Goal: Navigation & Orientation: Find specific page/section

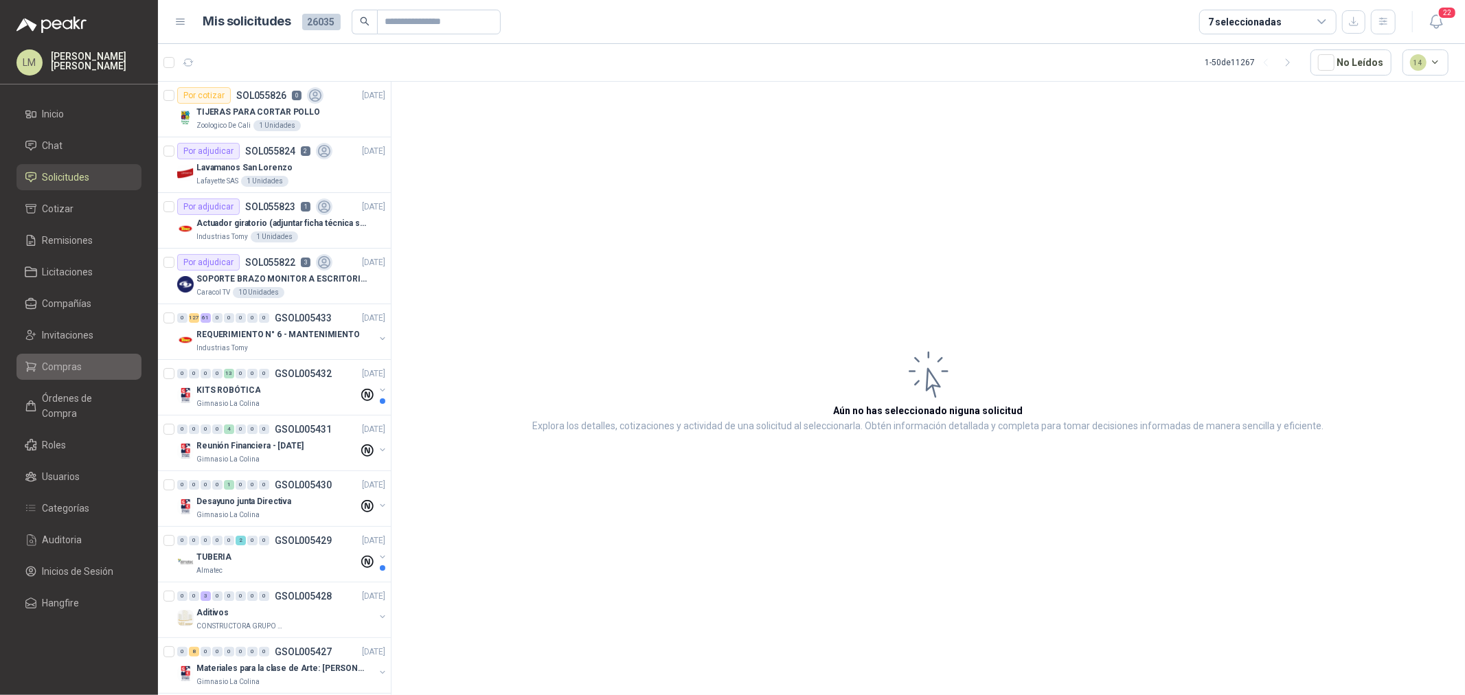
drag, startPoint x: 38, startPoint y: 364, endPoint x: 42, endPoint y: 356, distance: 9.2
click at [38, 364] on li "Compras" at bounding box center [79, 366] width 109 height 15
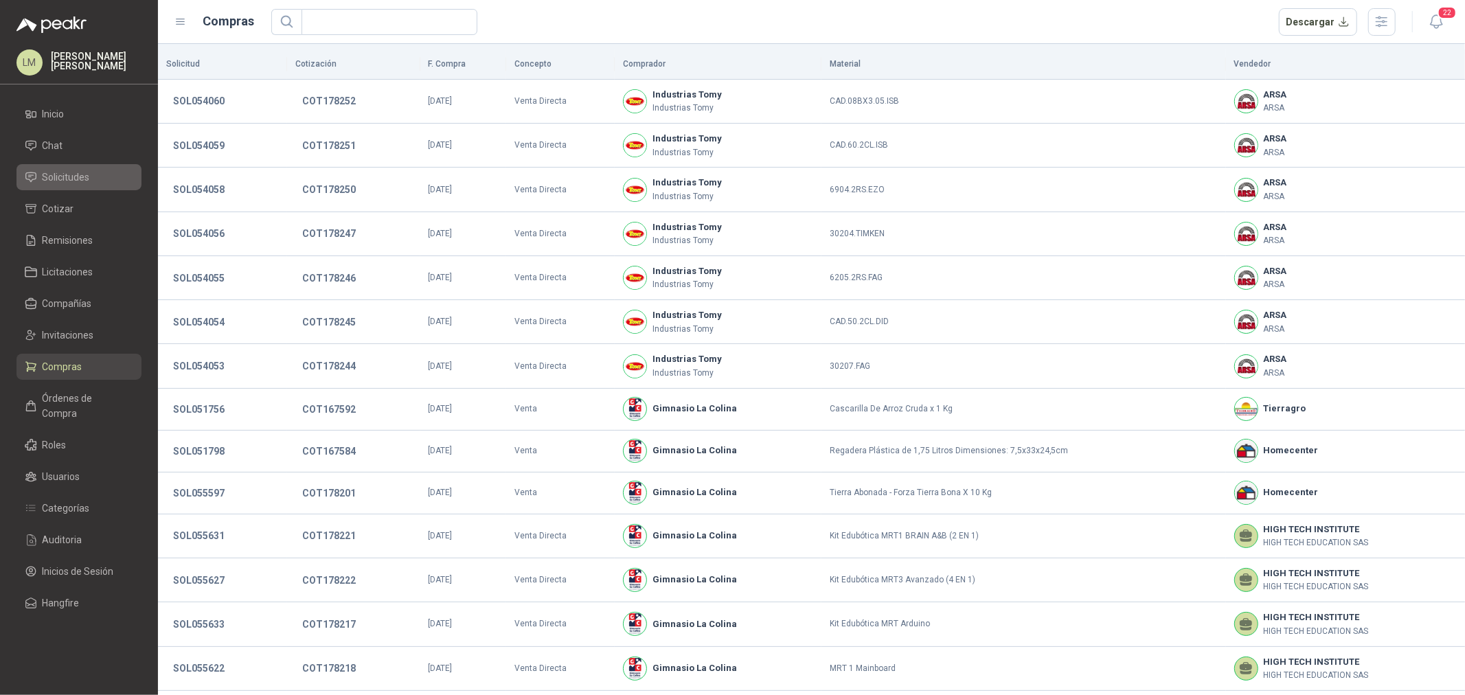
click at [74, 177] on span "Solicitudes" at bounding box center [66, 177] width 47 height 15
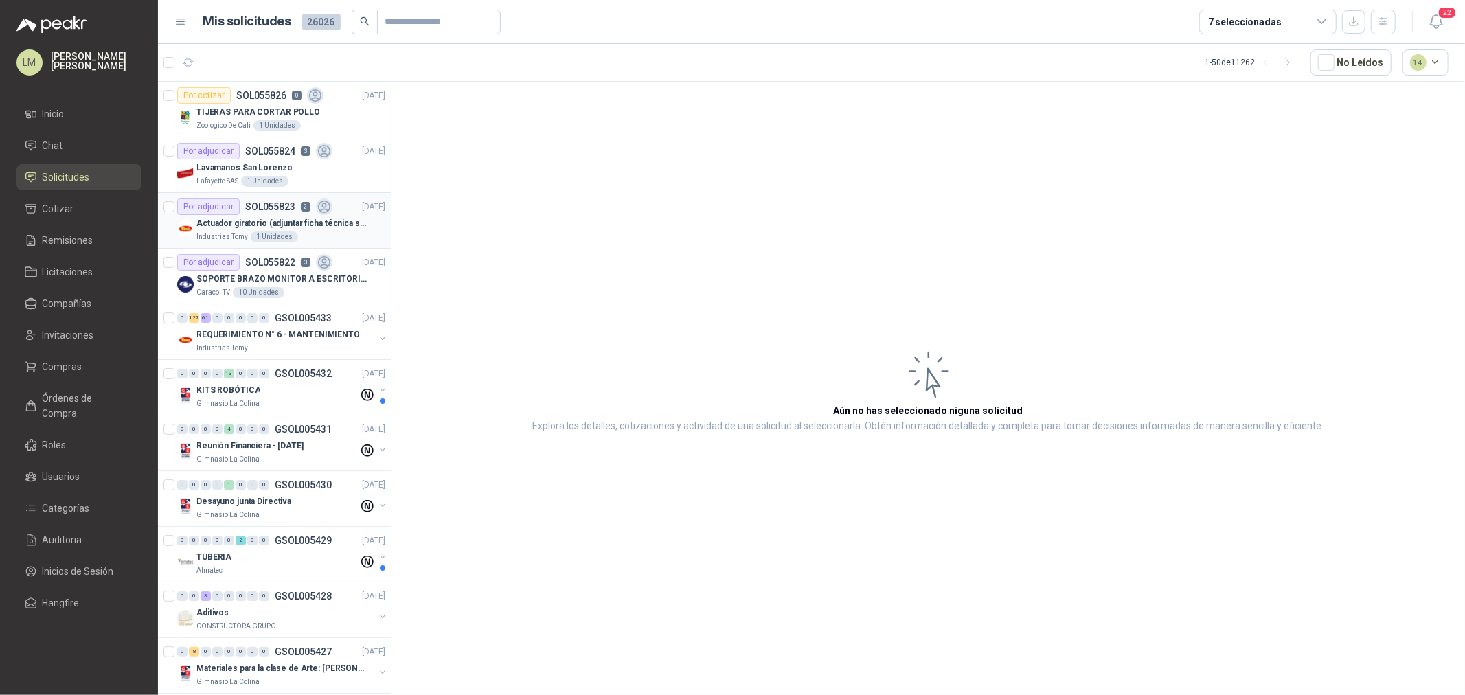
click at [253, 214] on div "Por adjudicar SOL055823 2" at bounding box center [254, 207] width 155 height 16
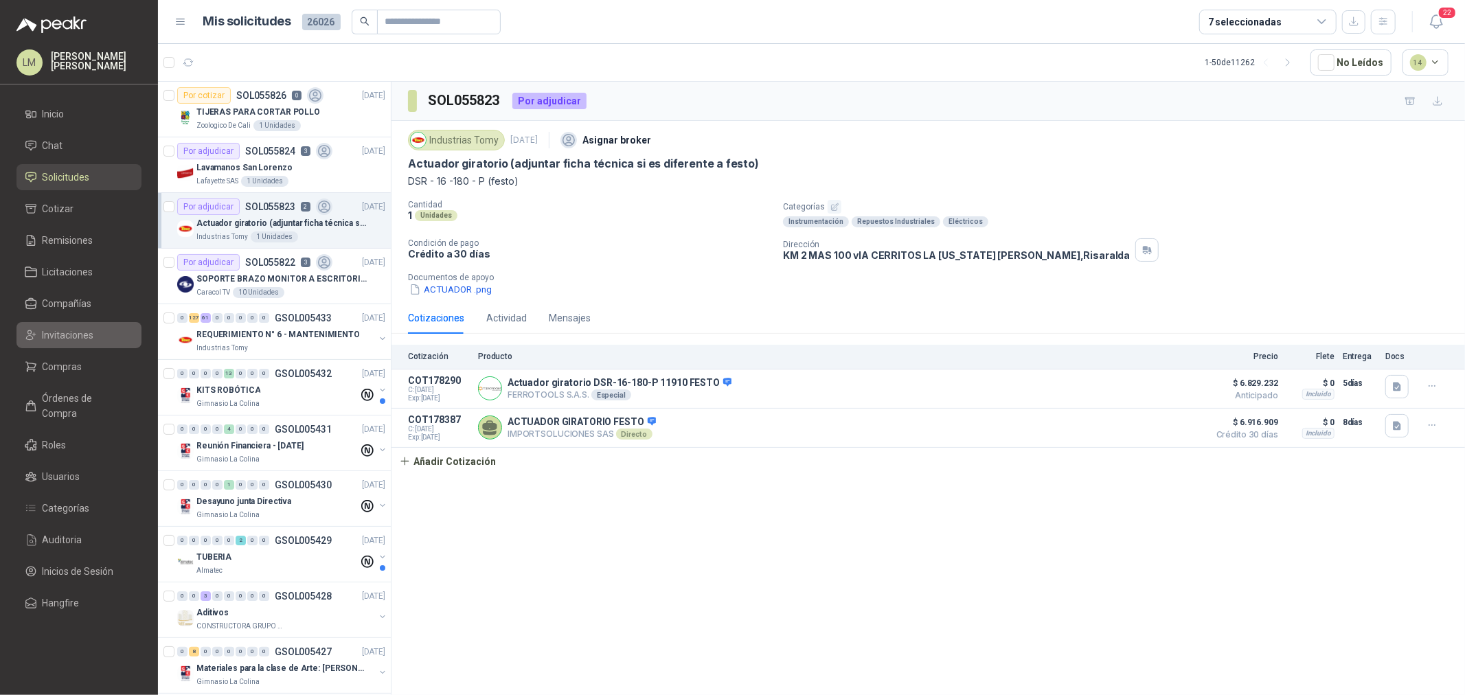
click at [52, 340] on span "Invitaciones" at bounding box center [69, 335] width 52 height 15
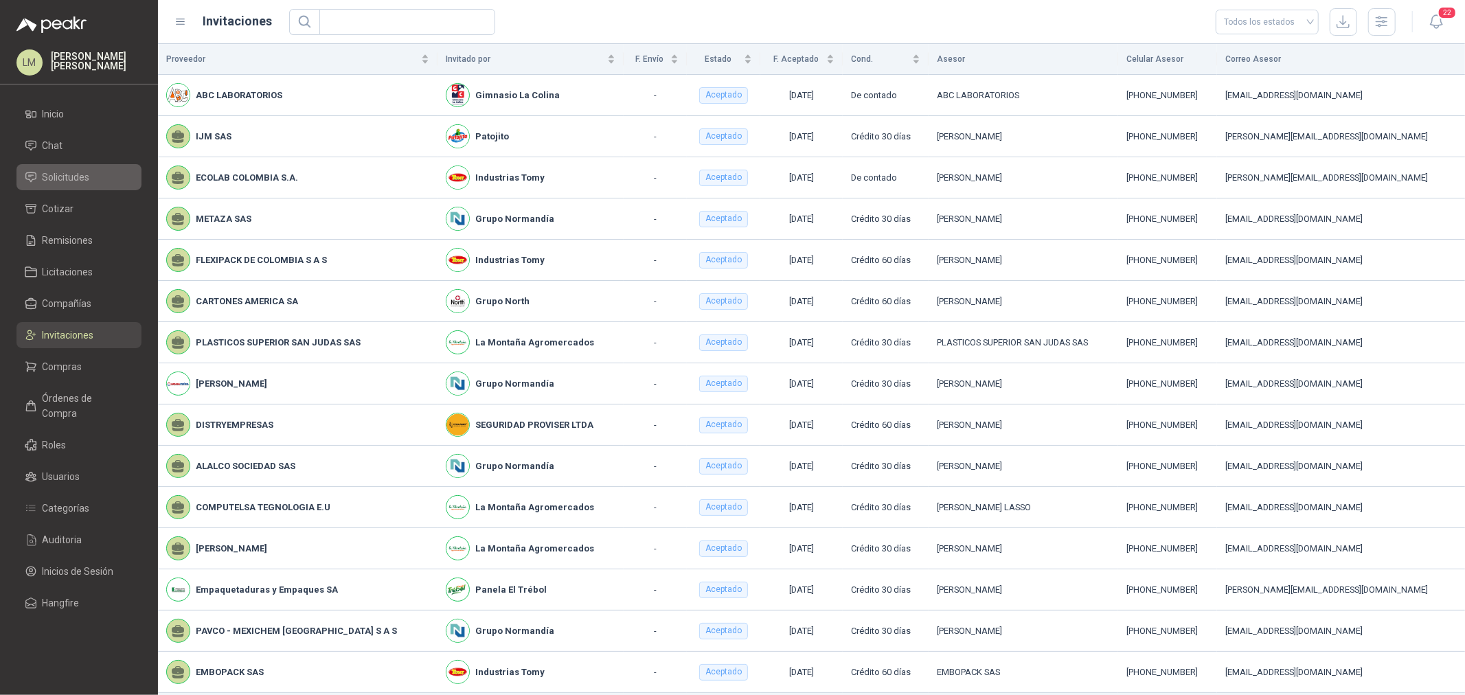
click at [60, 185] on link "Solicitudes" at bounding box center [78, 177] width 125 height 26
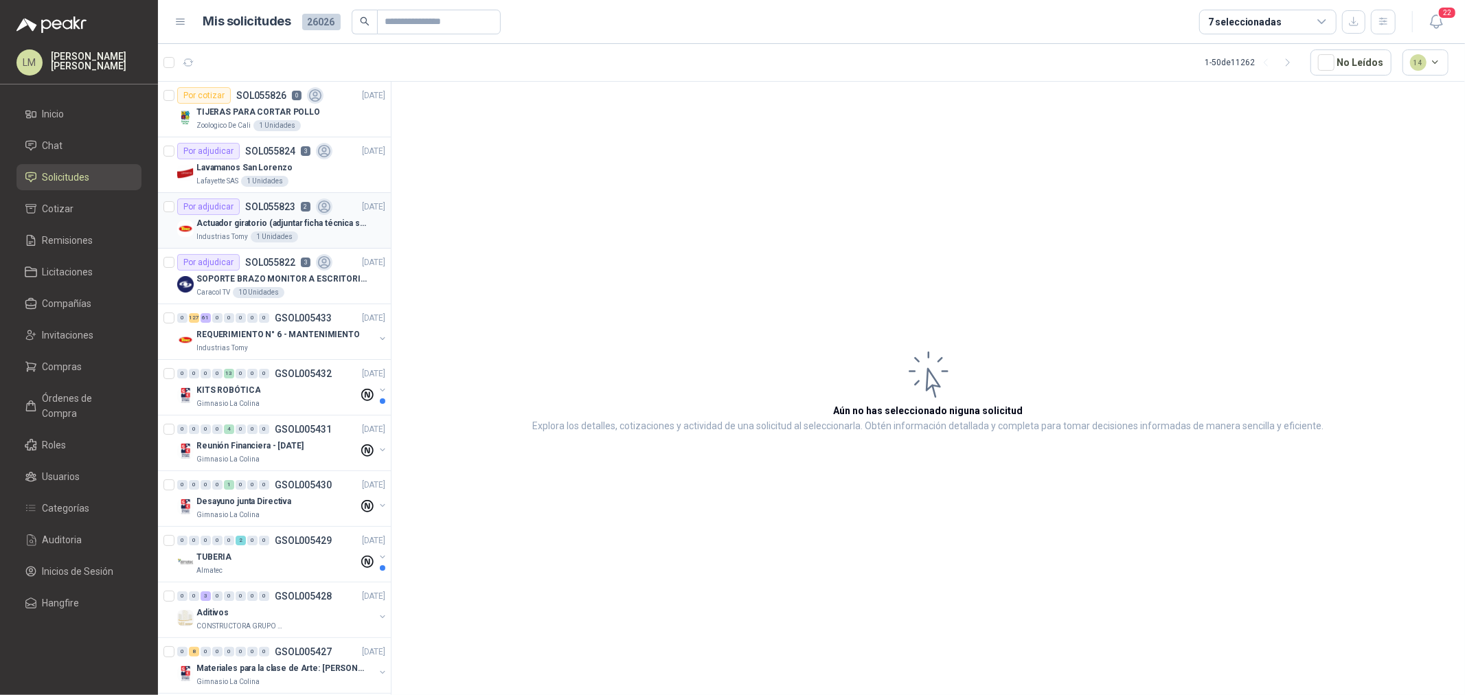
scroll to position [305, 0]
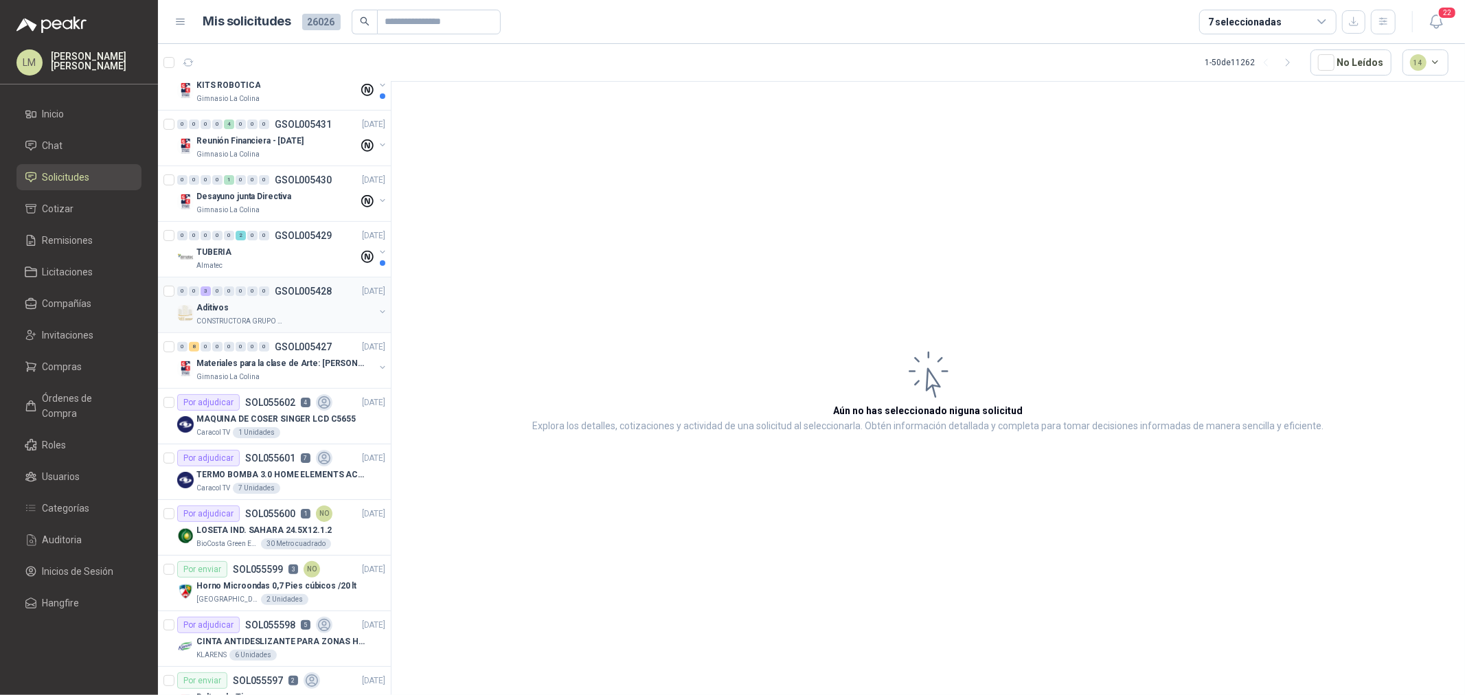
click at [238, 296] on span "0" at bounding box center [241, 291] width 10 height 10
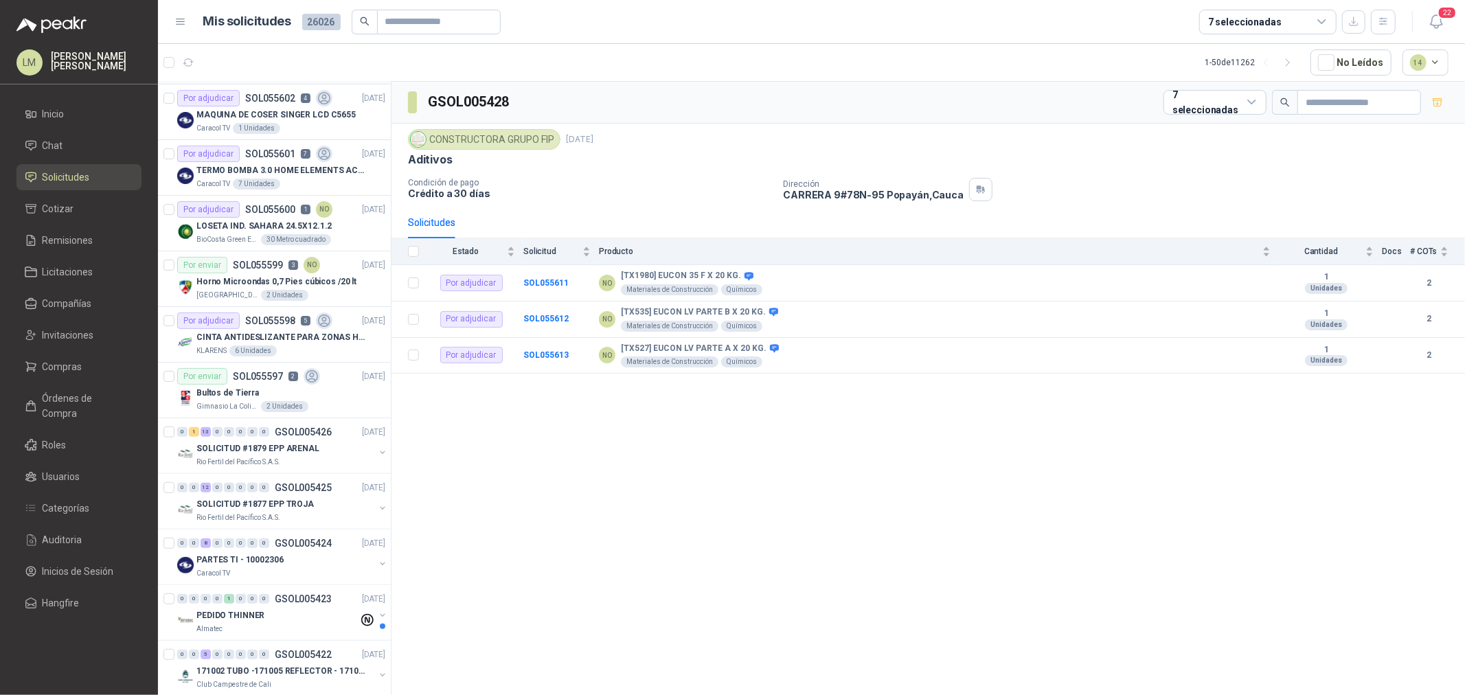
scroll to position [610, 0]
click at [276, 168] on p "TERMO BOMBA 3.0 HOME ELEMENTS ACERO INOX" at bounding box center [281, 170] width 171 height 13
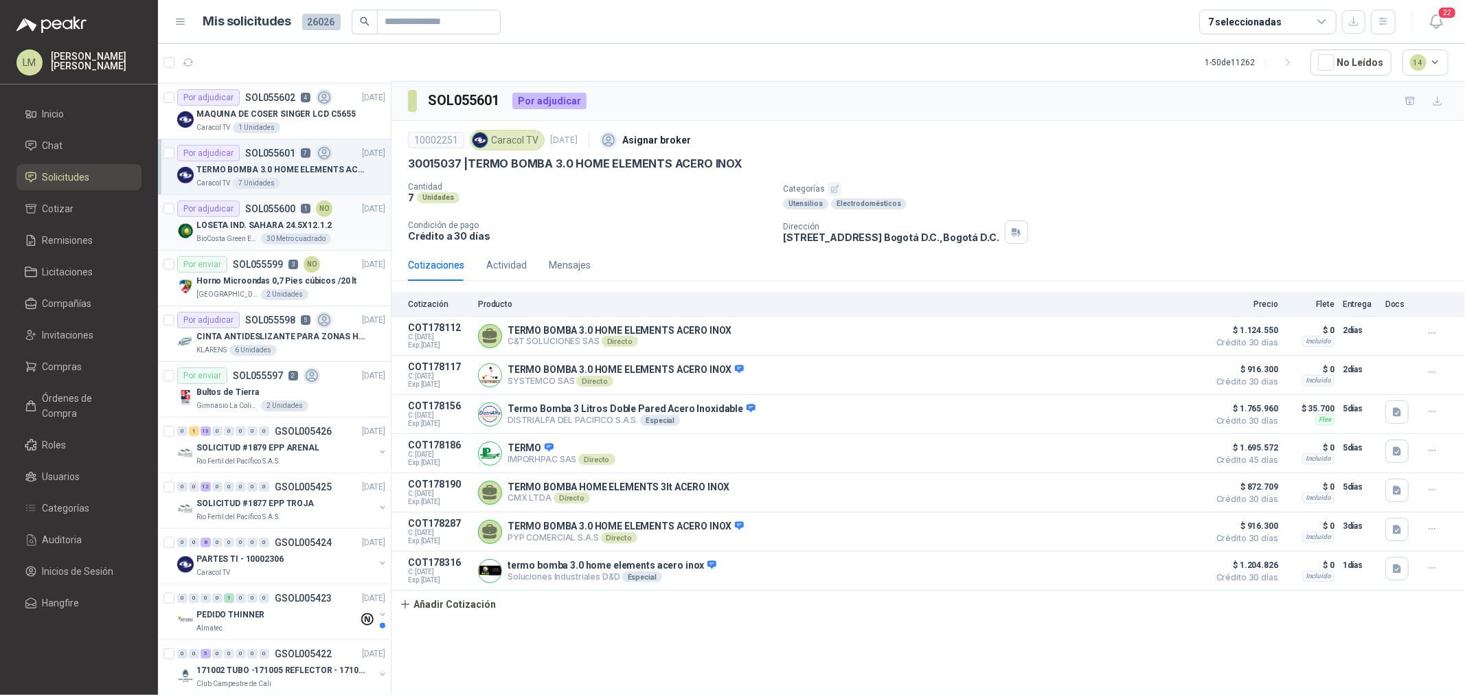
click at [244, 227] on p "LOSETA IND. SAHARA 24.5X12.1.2" at bounding box center [263, 225] width 135 height 13
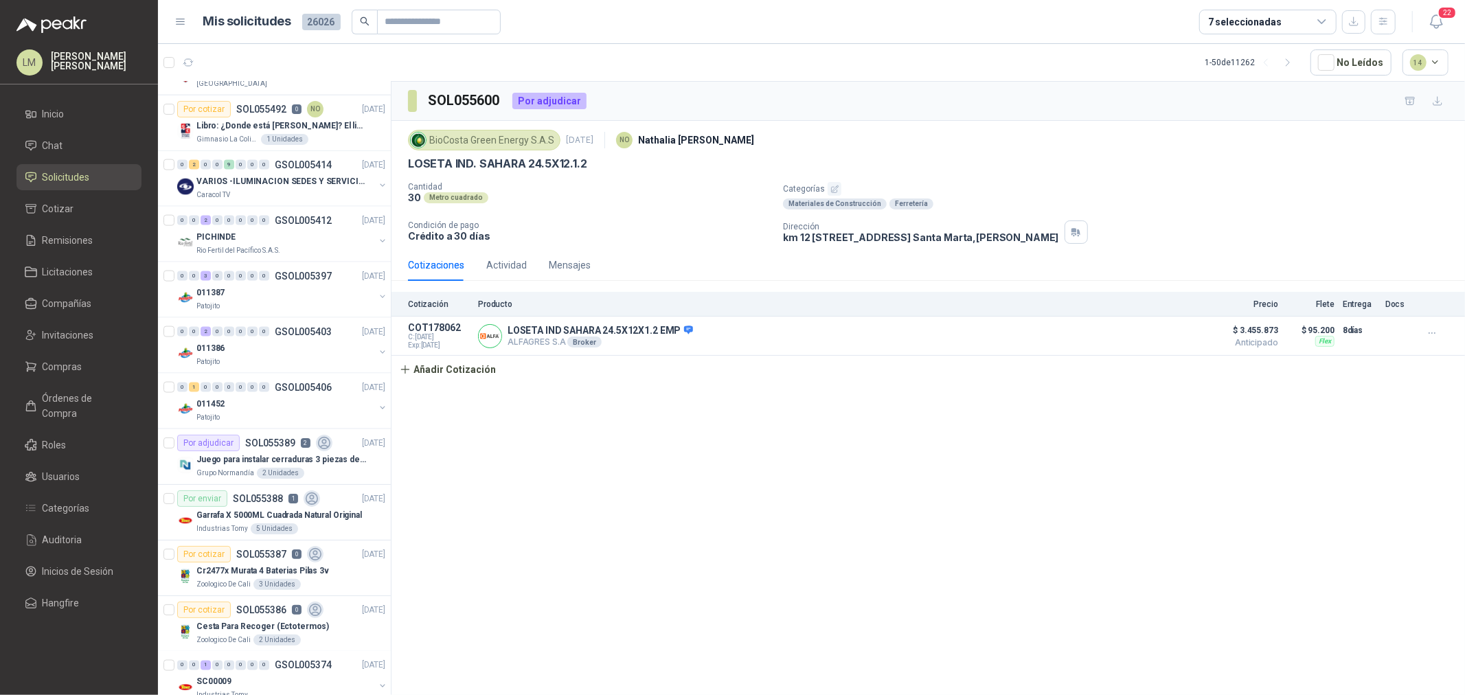
scroll to position [1679, 0]
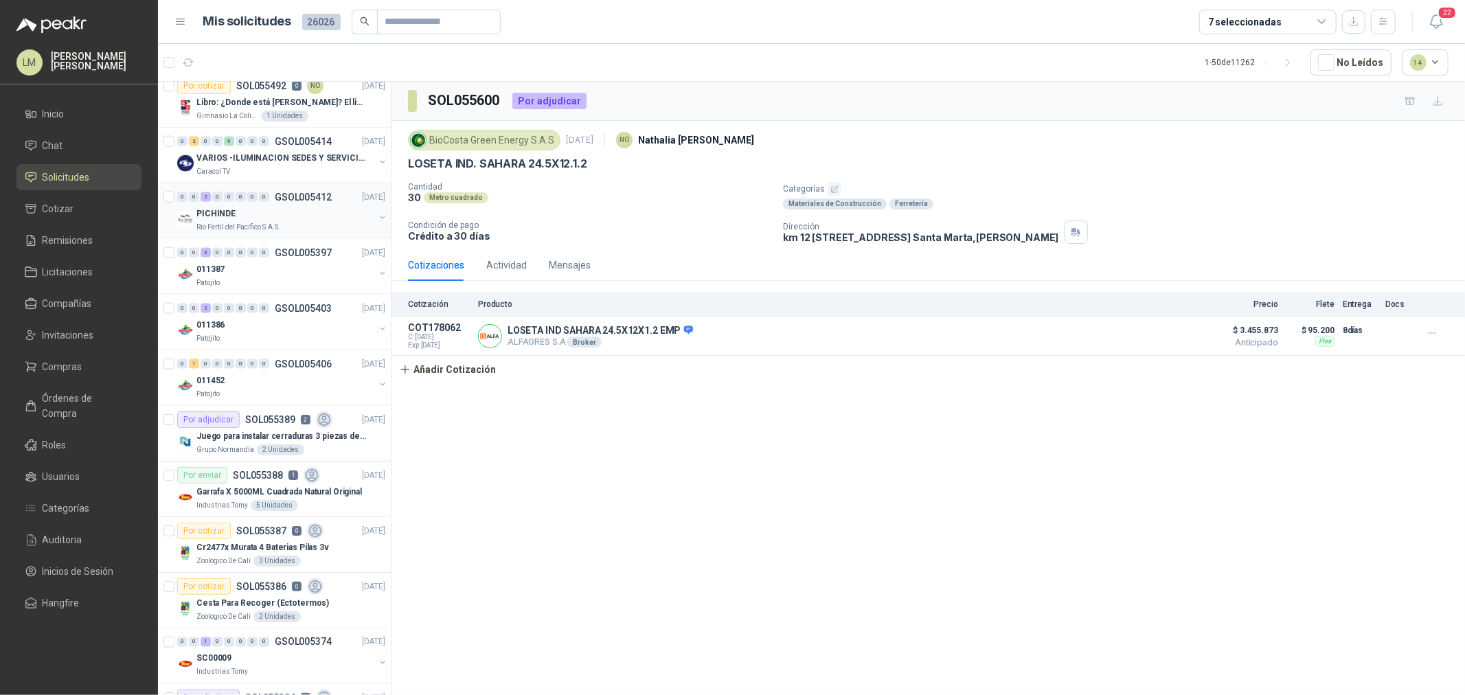
click at [266, 209] on div "PICHINDE" at bounding box center [285, 213] width 178 height 16
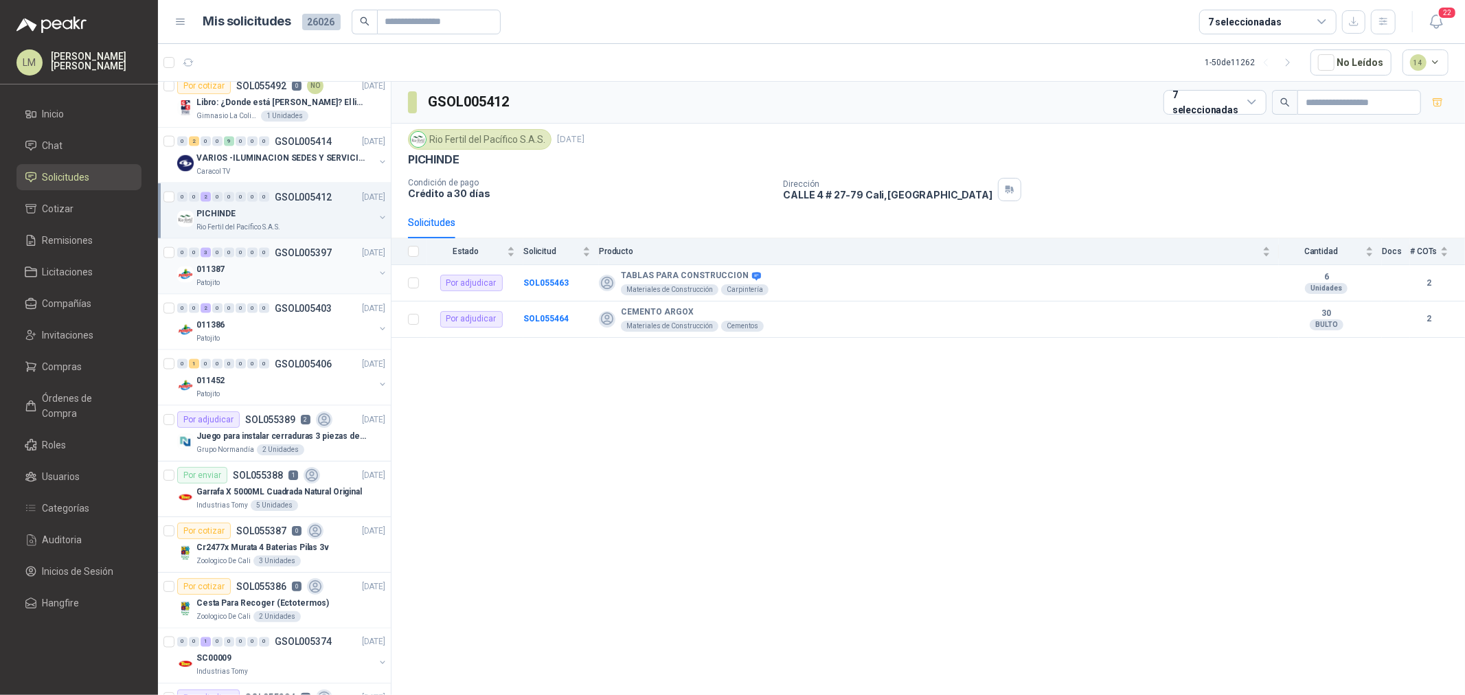
click at [260, 266] on div "011387" at bounding box center [285, 269] width 178 height 16
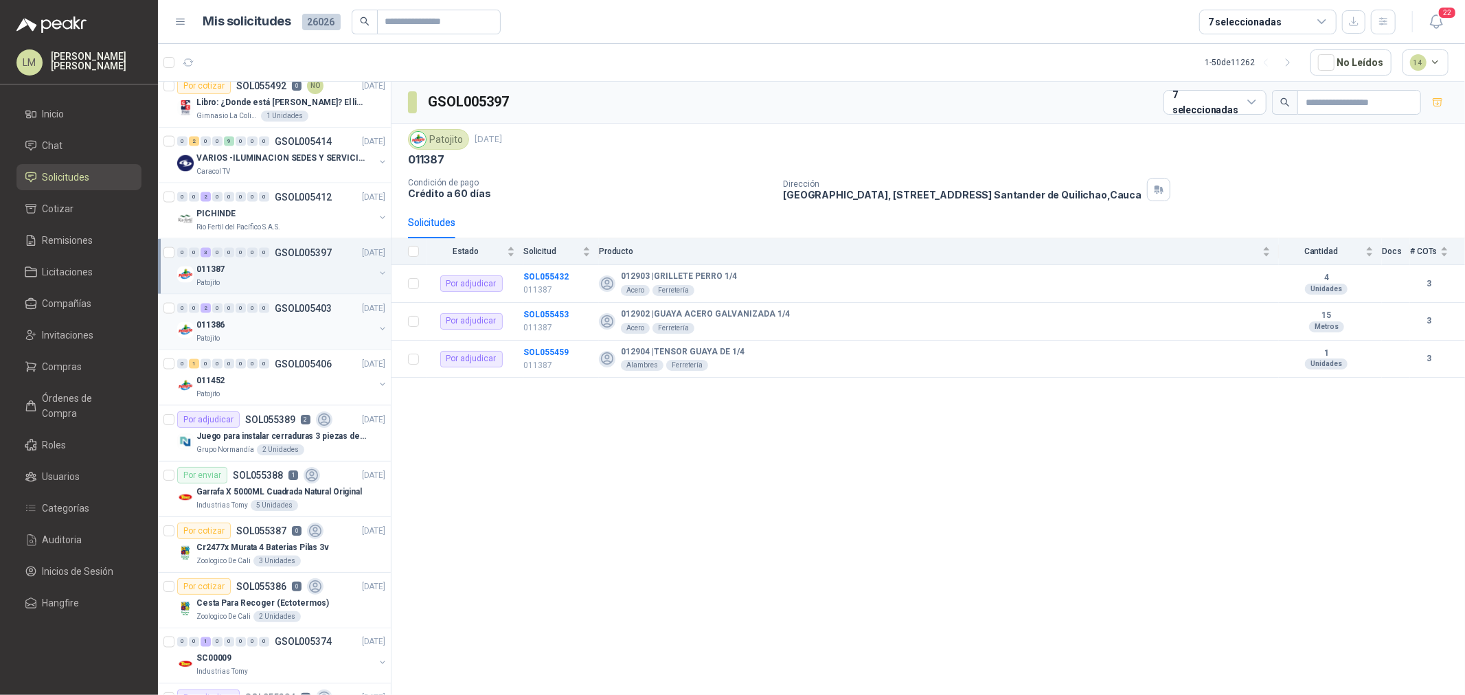
click at [238, 299] on div "0 0 2 0 0 0 0 0 GSOL005403 [DATE] 011386 Patojito" at bounding box center [274, 323] width 233 height 56
click at [243, 433] on p "Juego para instalar cerraduras 3 piezas de acero al carbono - Pretul" at bounding box center [281, 436] width 171 height 13
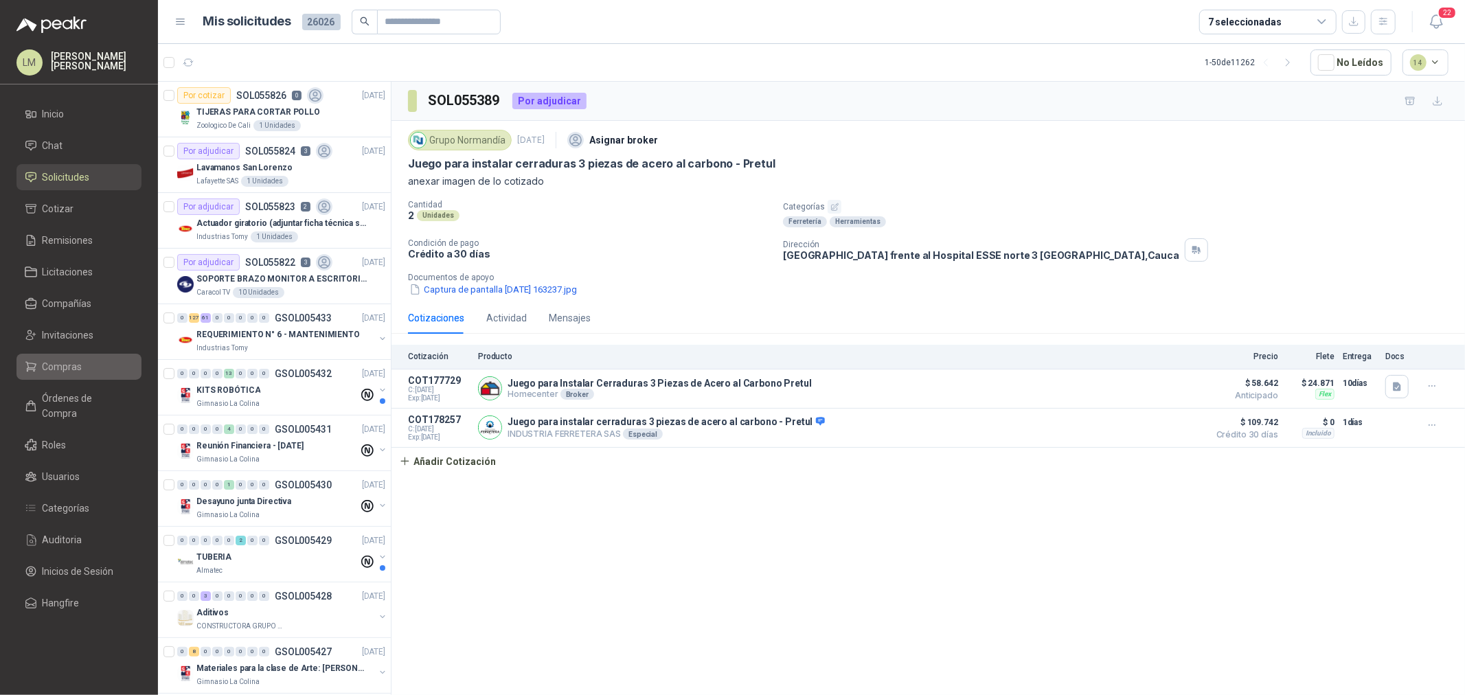
click at [84, 361] on li "Compras" at bounding box center [79, 366] width 109 height 15
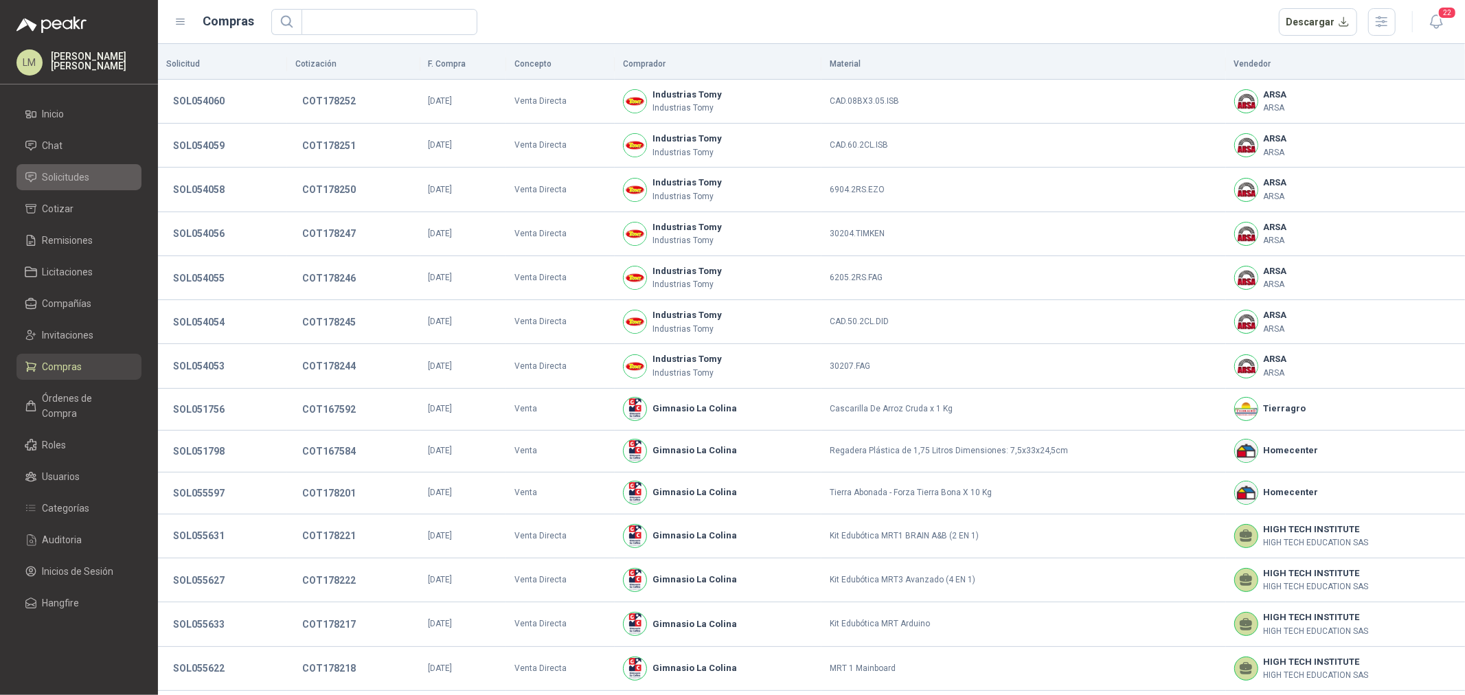
click at [81, 184] on span "Solicitudes" at bounding box center [66, 177] width 47 height 15
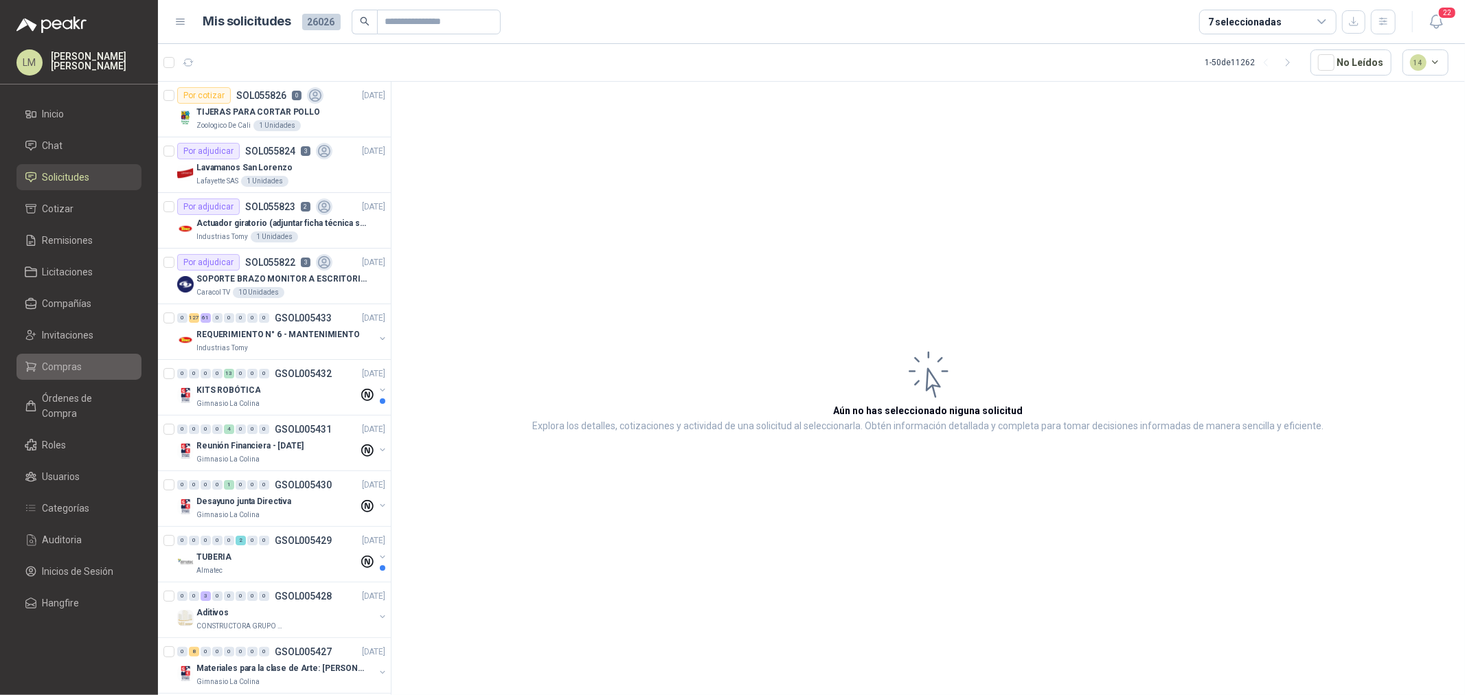
click at [74, 365] on span "Compras" at bounding box center [63, 366] width 40 height 15
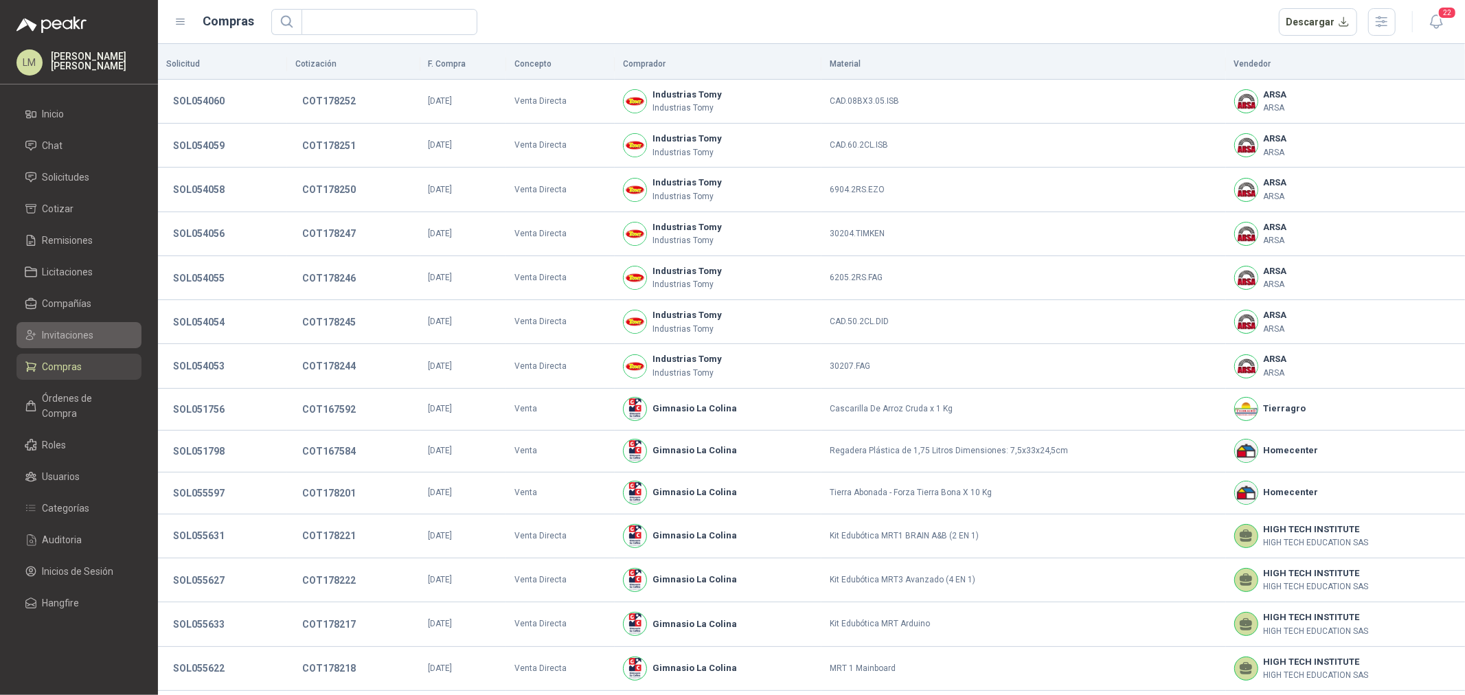
click at [74, 333] on span "Invitaciones" at bounding box center [69, 335] width 52 height 15
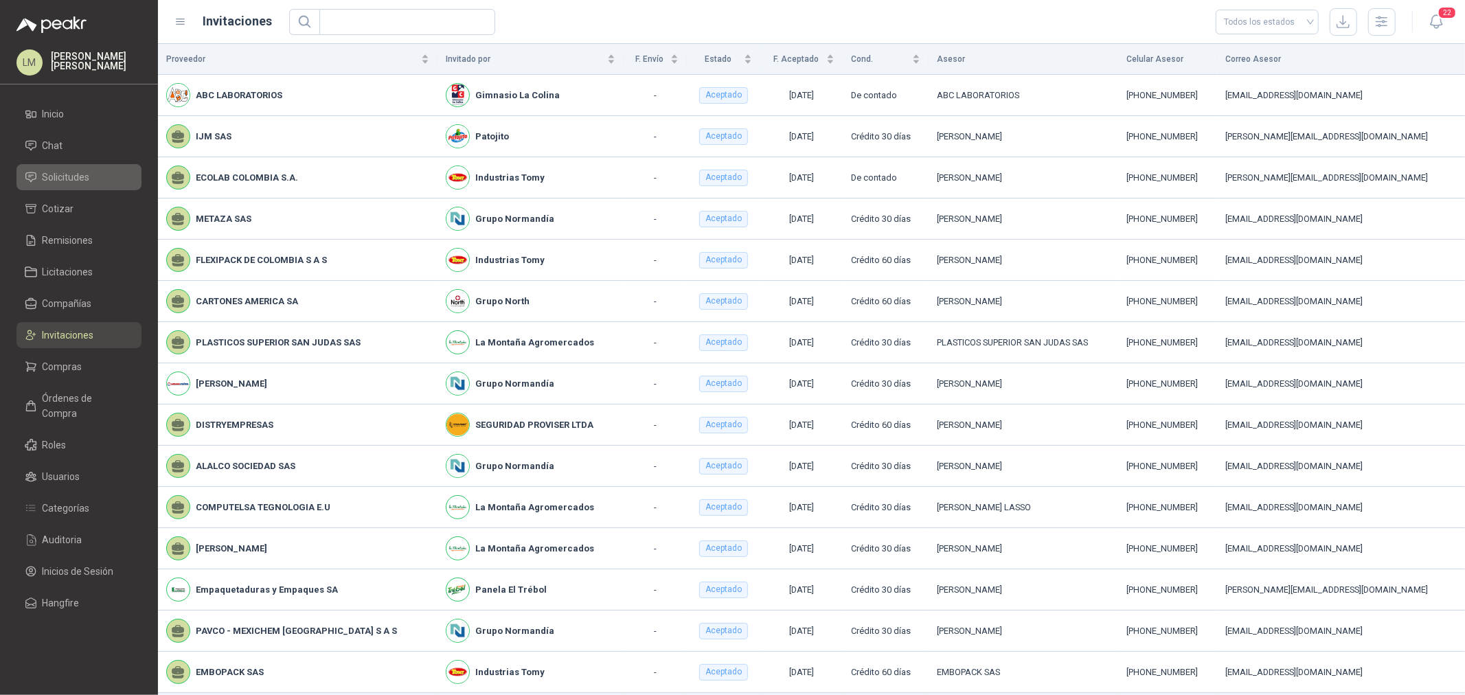
click at [65, 186] on link "Solicitudes" at bounding box center [78, 177] width 125 height 26
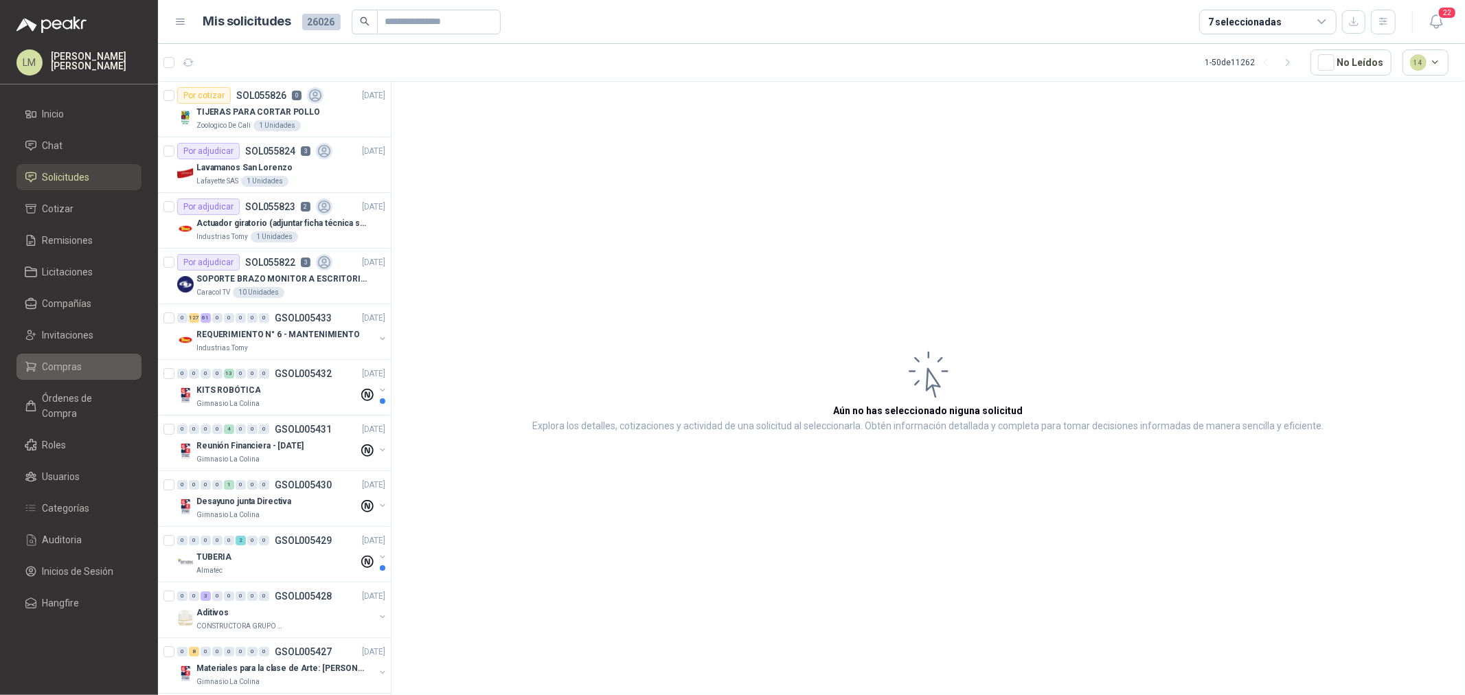
click at [53, 370] on span "Compras" at bounding box center [63, 366] width 40 height 15
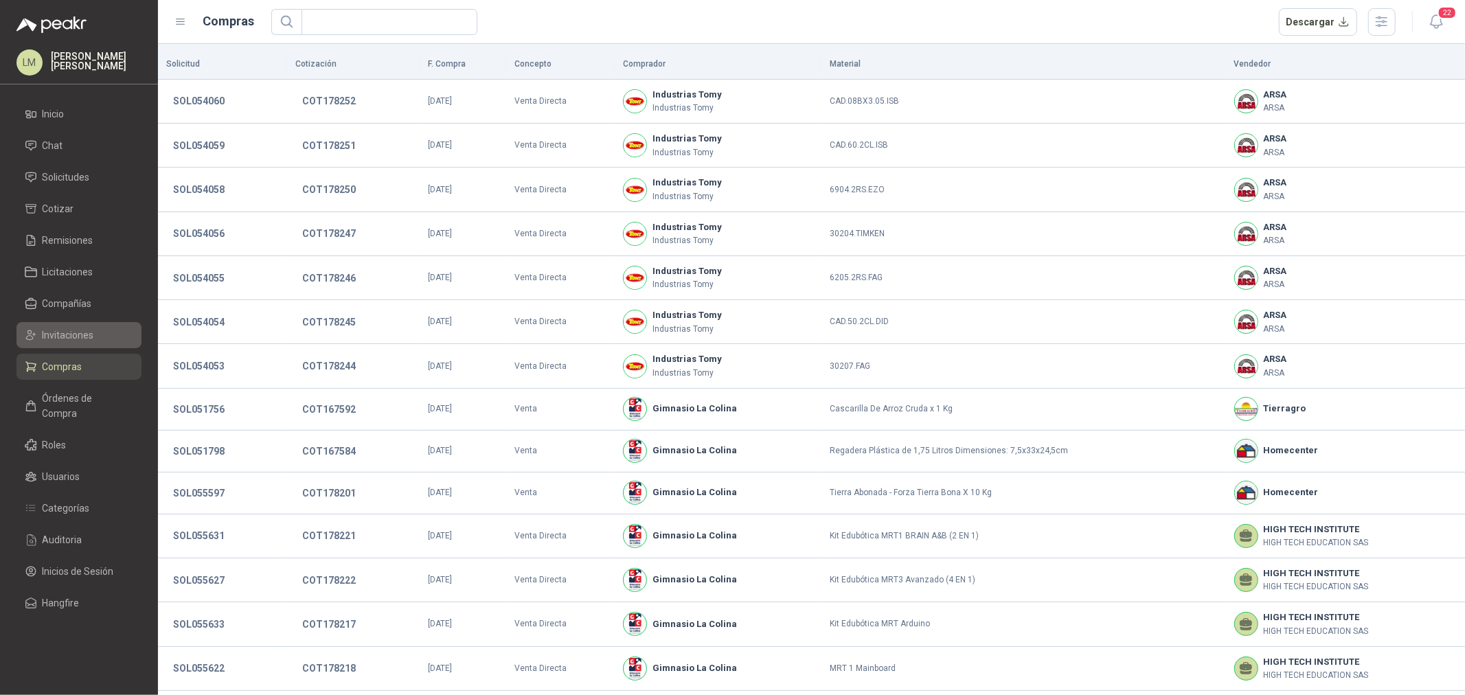
click at [57, 339] on span "Invitaciones" at bounding box center [69, 335] width 52 height 15
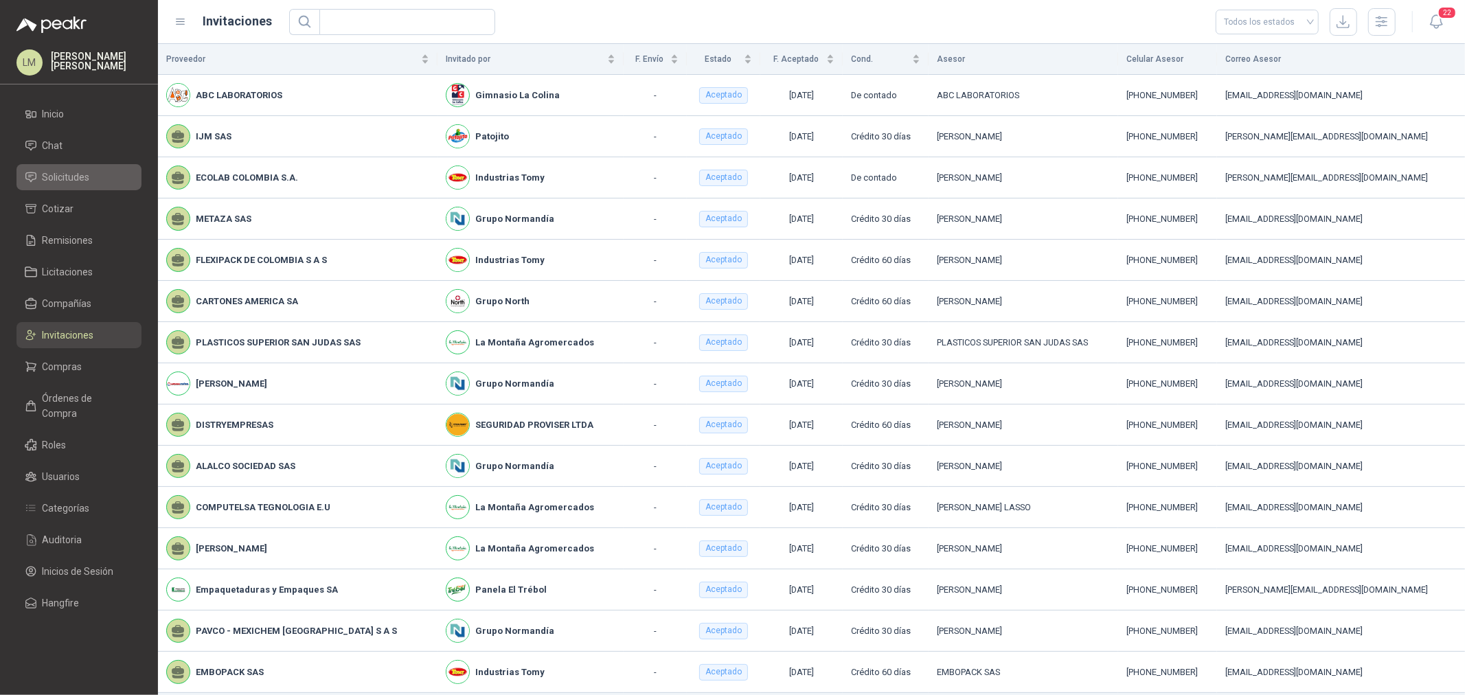
click at [71, 175] on span "Solicitudes" at bounding box center [66, 177] width 47 height 15
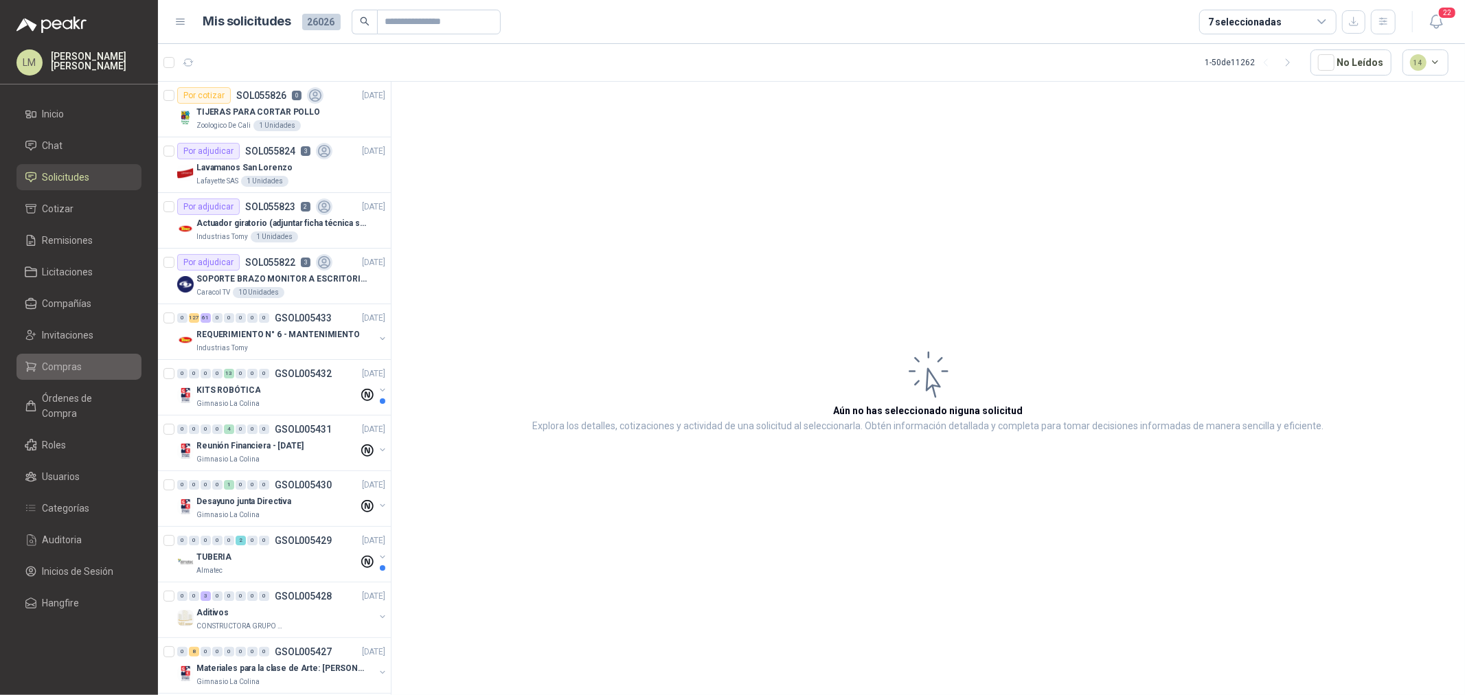
click at [52, 374] on link "Compras" at bounding box center [78, 367] width 125 height 26
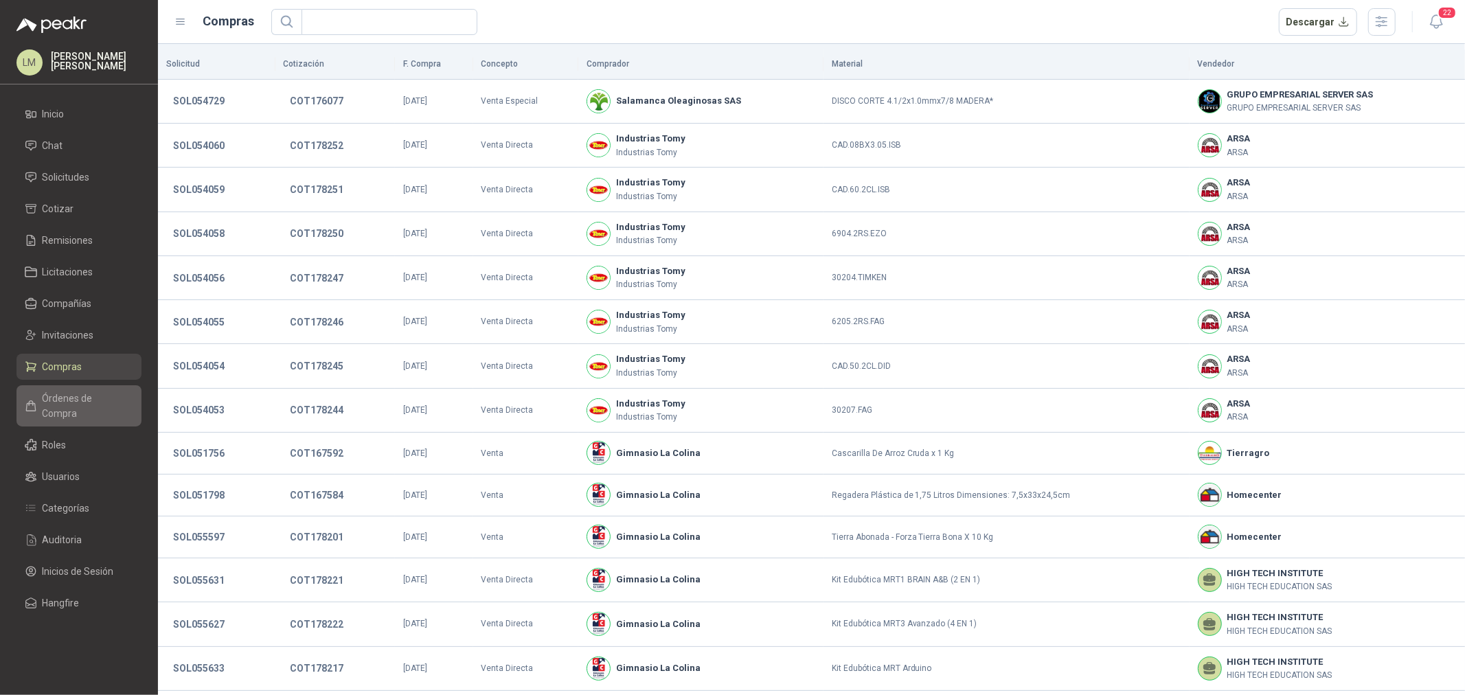
click at [86, 399] on span "Órdenes de Compra" at bounding box center [86, 406] width 86 height 30
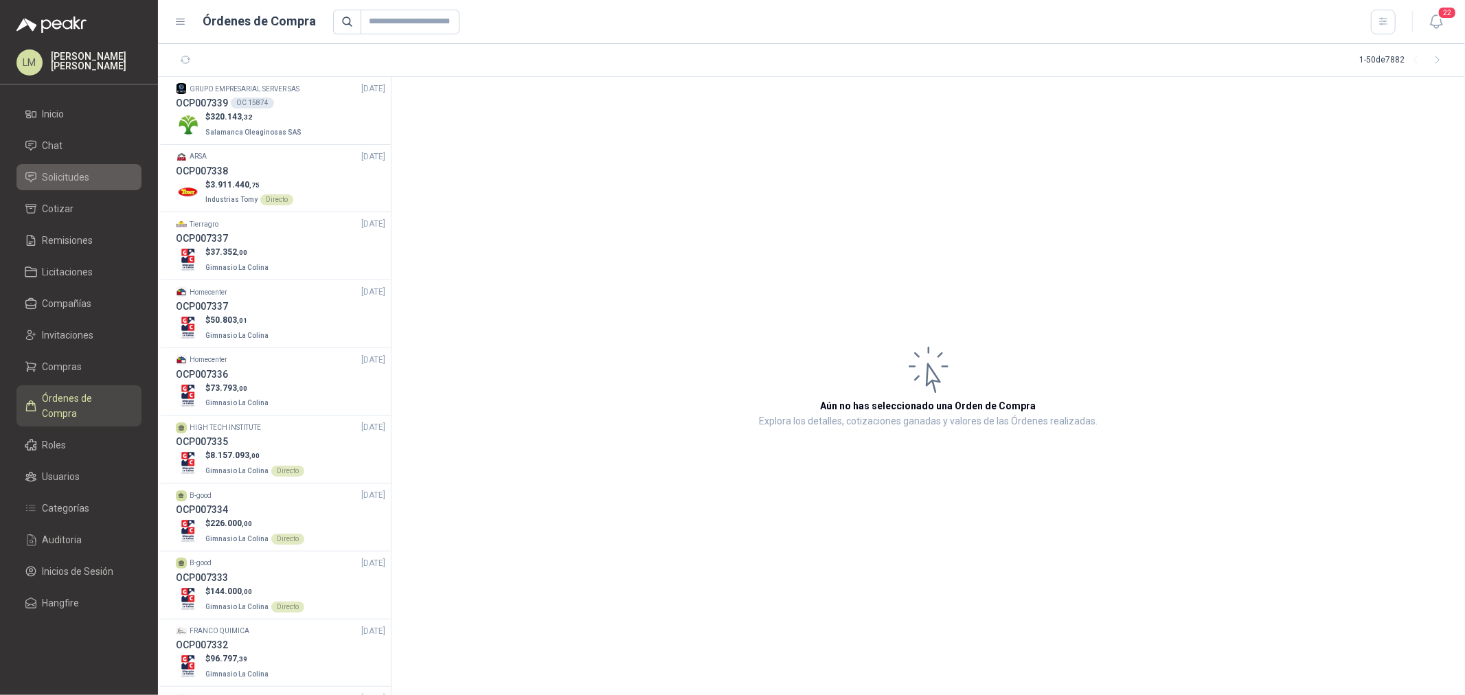
click at [73, 170] on span "Solicitudes" at bounding box center [66, 177] width 47 height 15
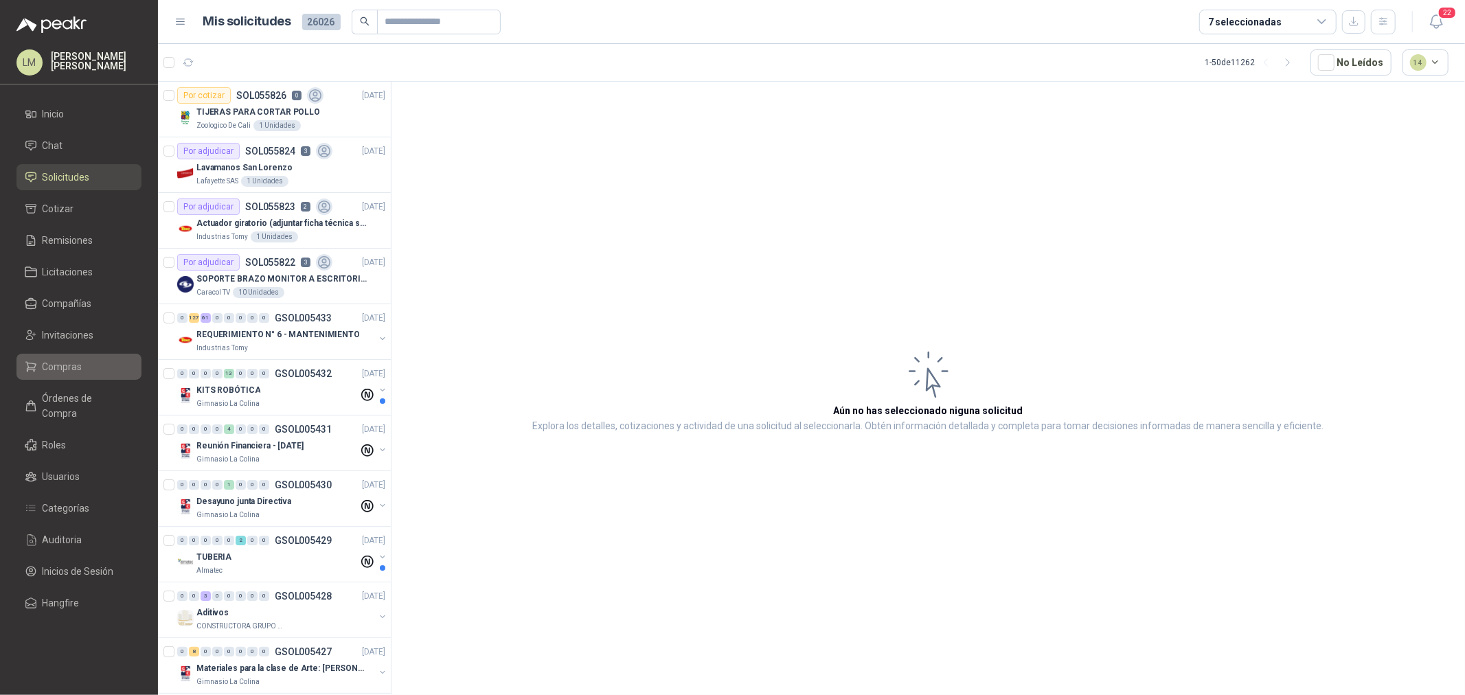
click at [56, 374] on link "Compras" at bounding box center [78, 367] width 125 height 26
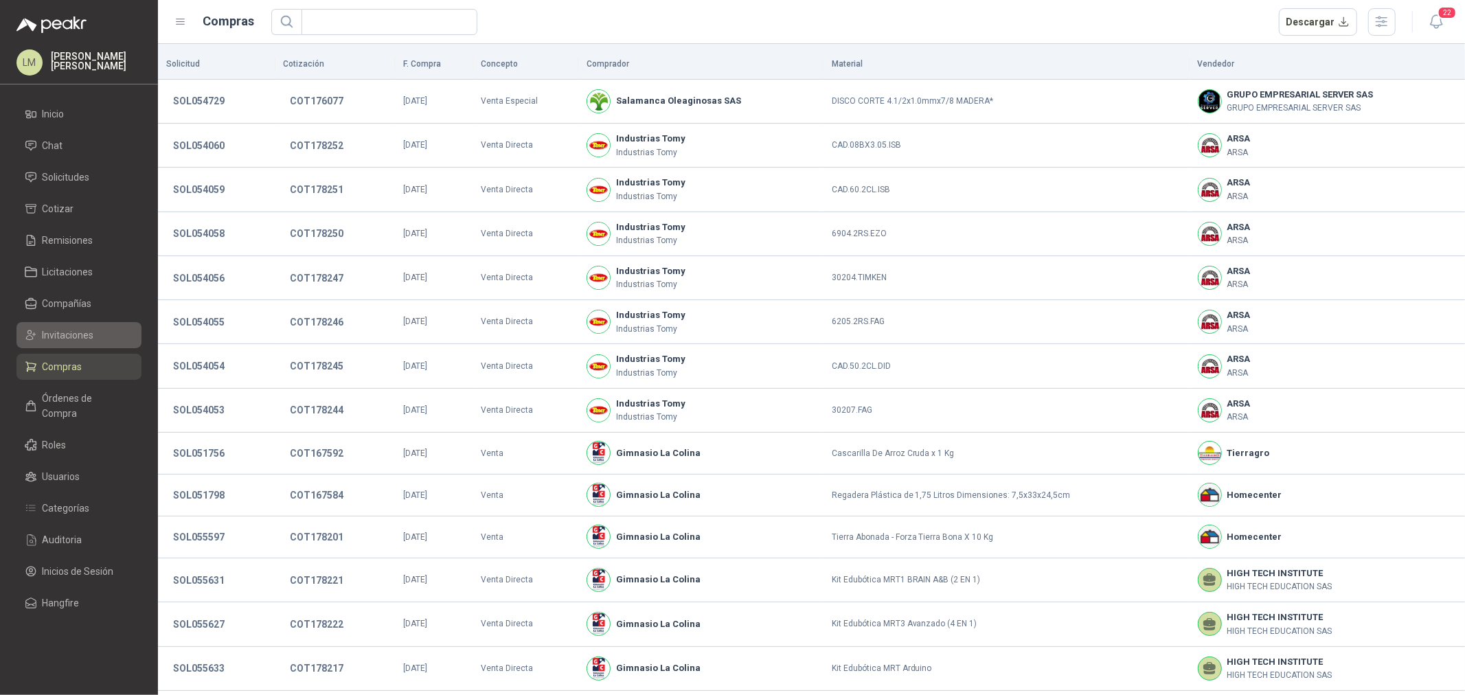
click at [63, 339] on span "Invitaciones" at bounding box center [69, 335] width 52 height 15
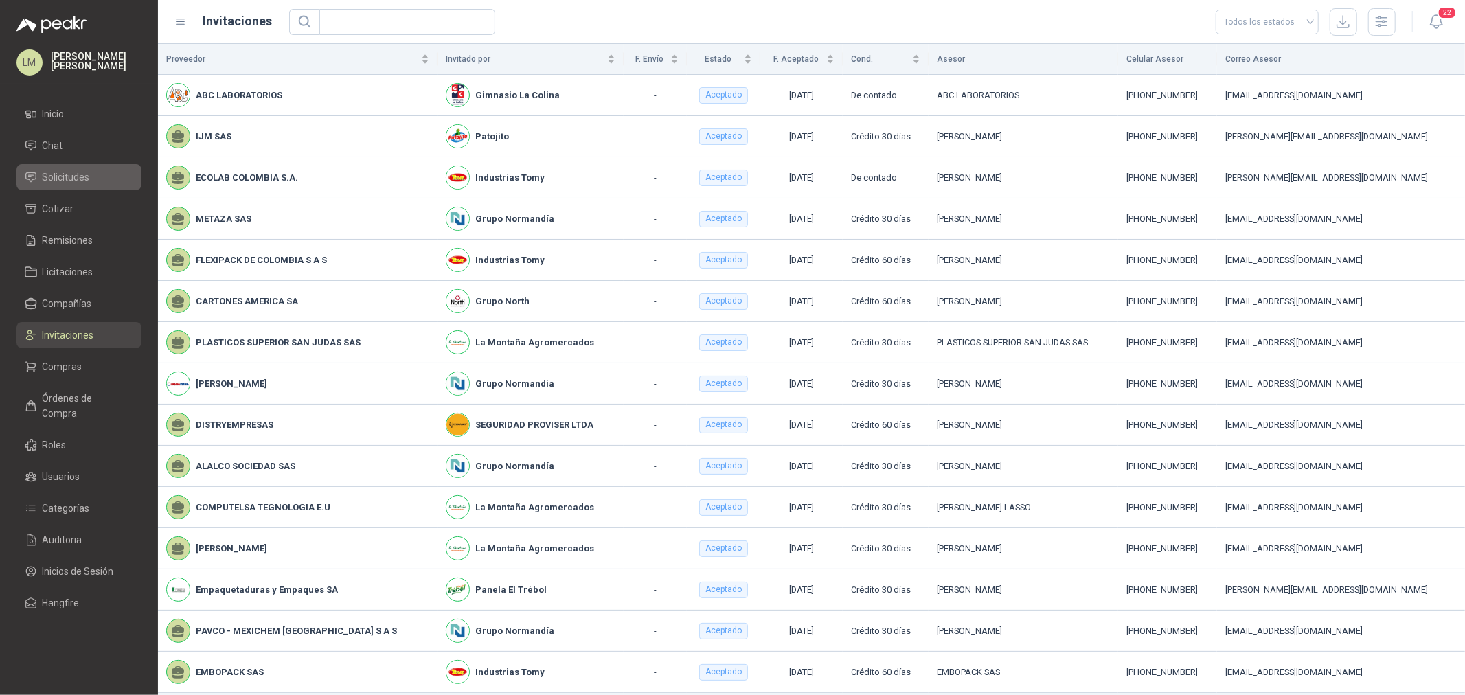
click at [82, 181] on span "Solicitudes" at bounding box center [66, 177] width 47 height 15
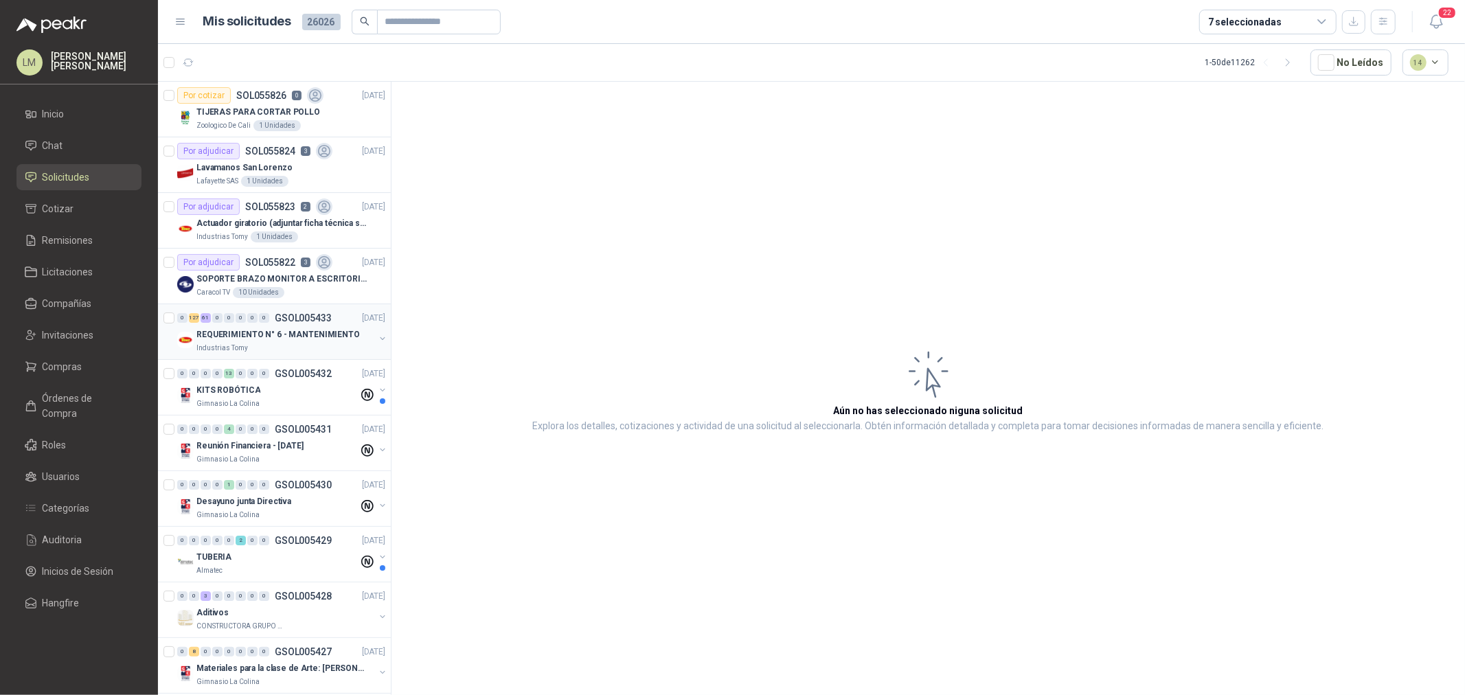
click at [227, 333] on p "REQUERIMIENTO N° 6 - MANTENIMIENTO" at bounding box center [278, 334] width 164 height 13
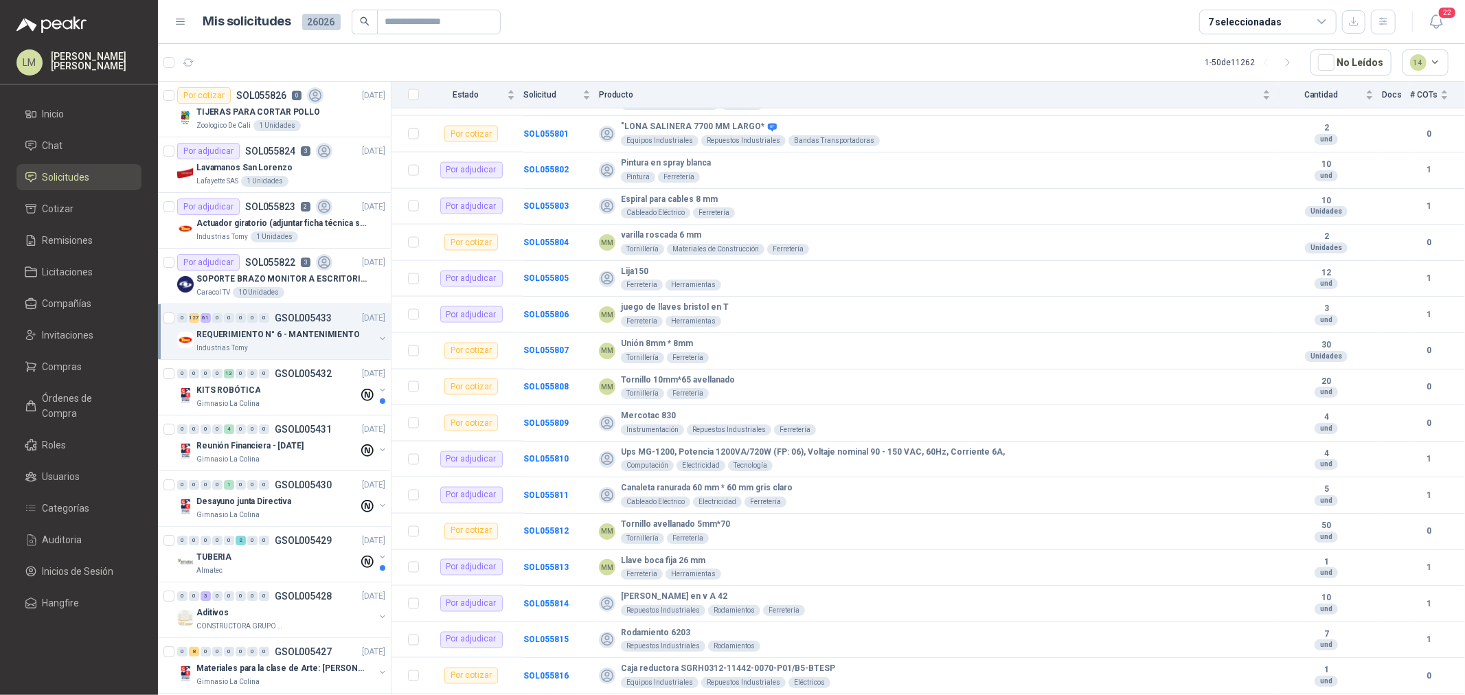
scroll to position [6366, 0]
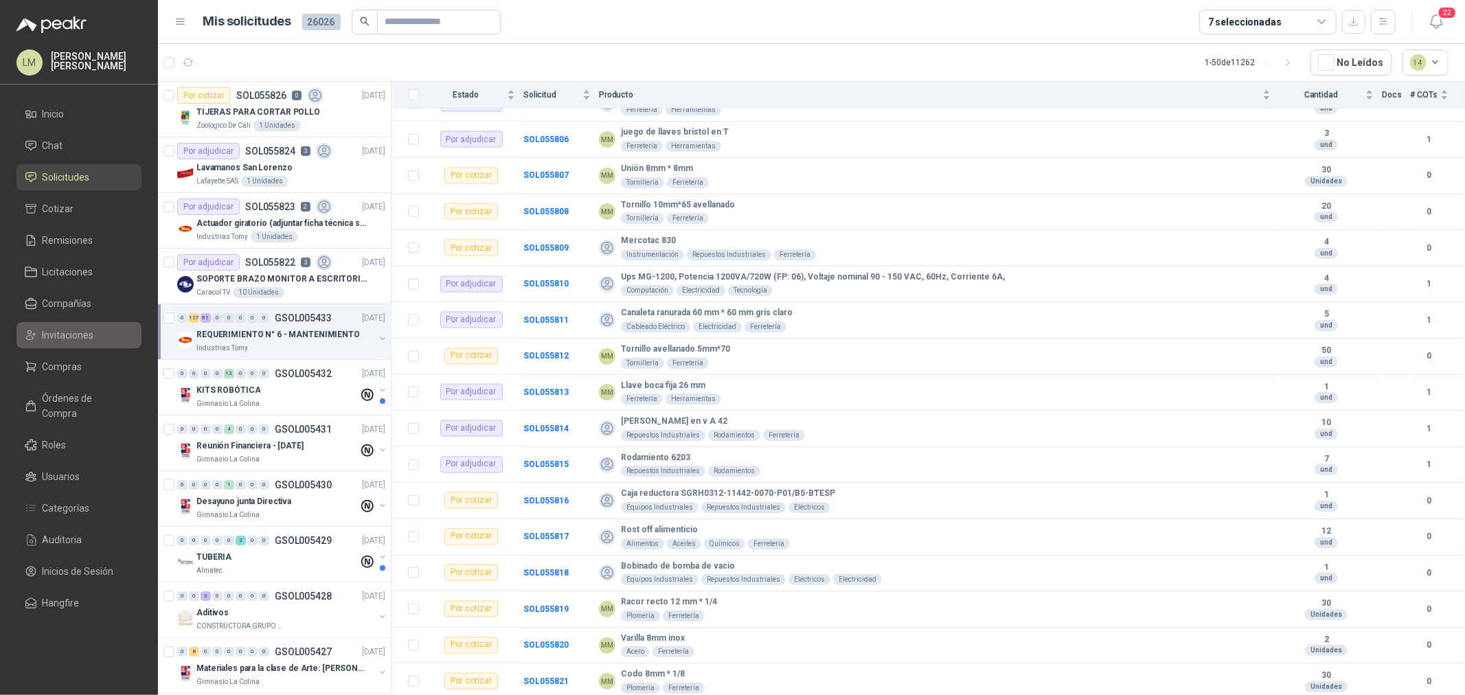
click at [72, 328] on span "Invitaciones" at bounding box center [69, 335] width 52 height 15
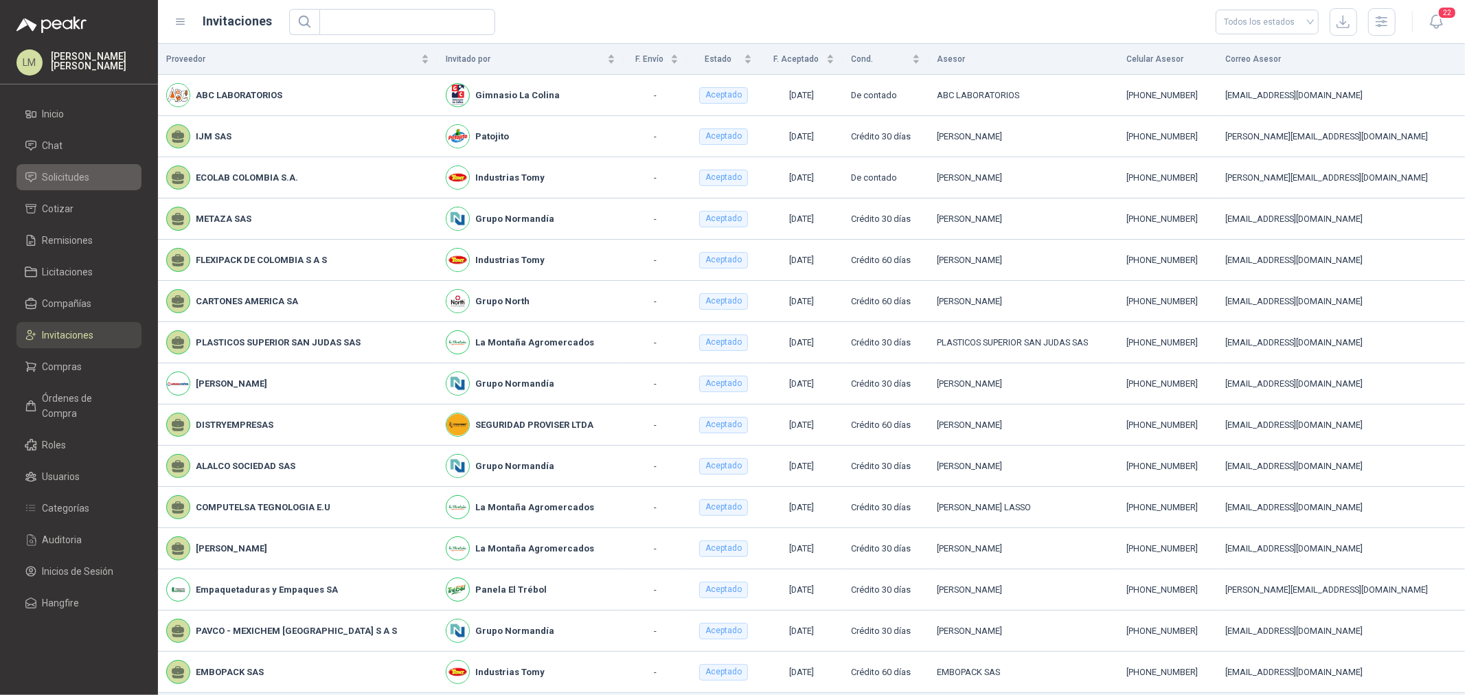
click at [71, 170] on span "Solicitudes" at bounding box center [66, 177] width 47 height 15
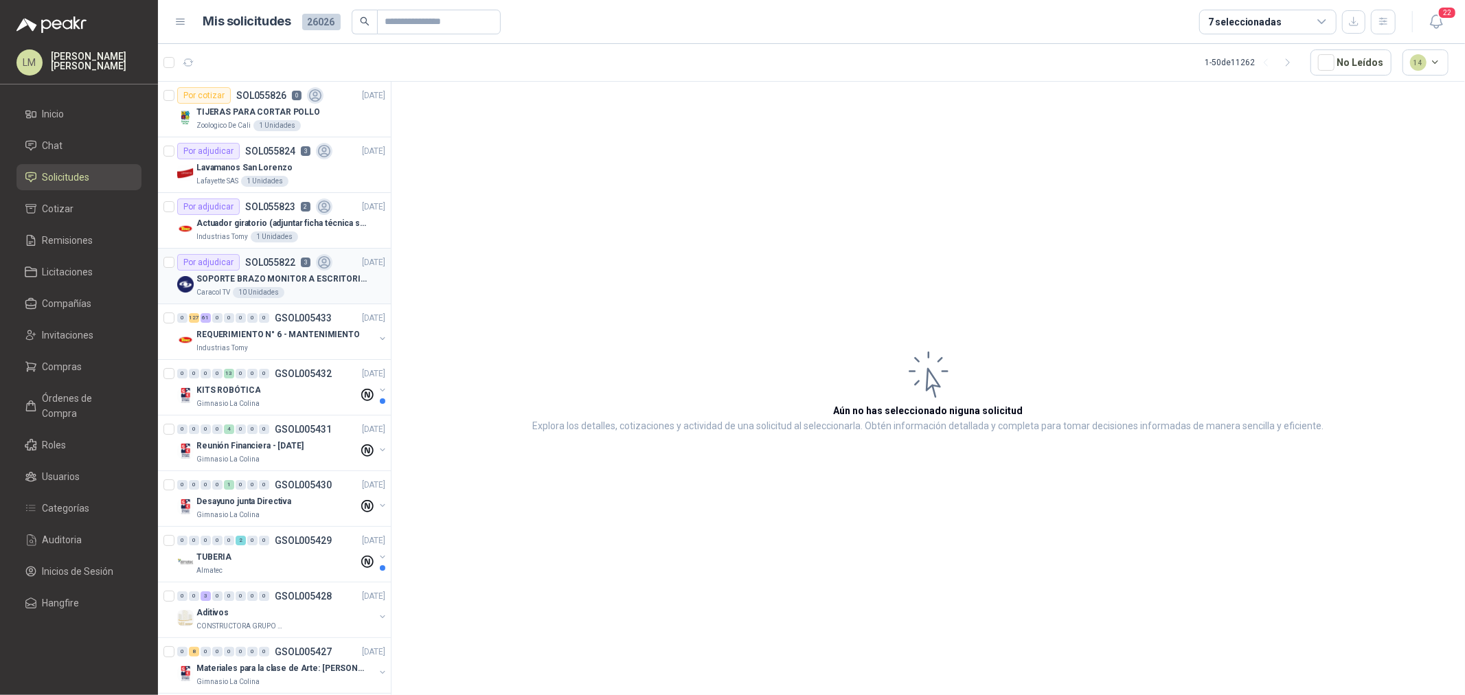
scroll to position [76, 0]
